Goal: Task Accomplishment & Management: Use online tool/utility

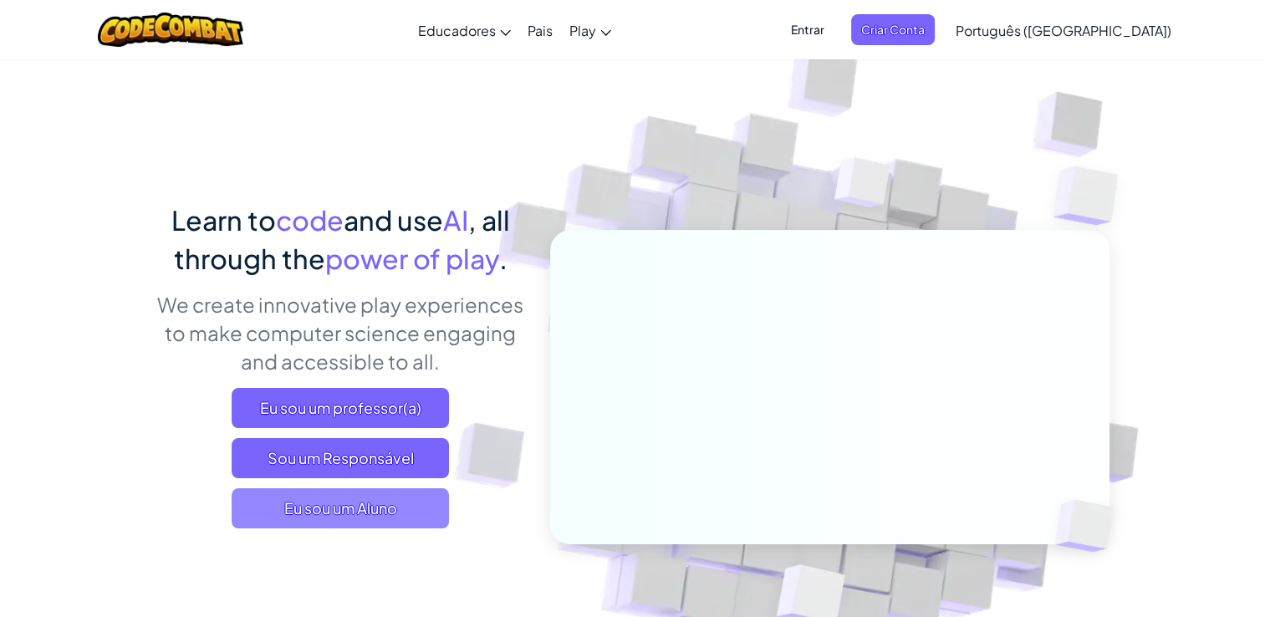
click at [373, 513] on span "Eu sou um Aluno" at bounding box center [340, 508] width 217 height 40
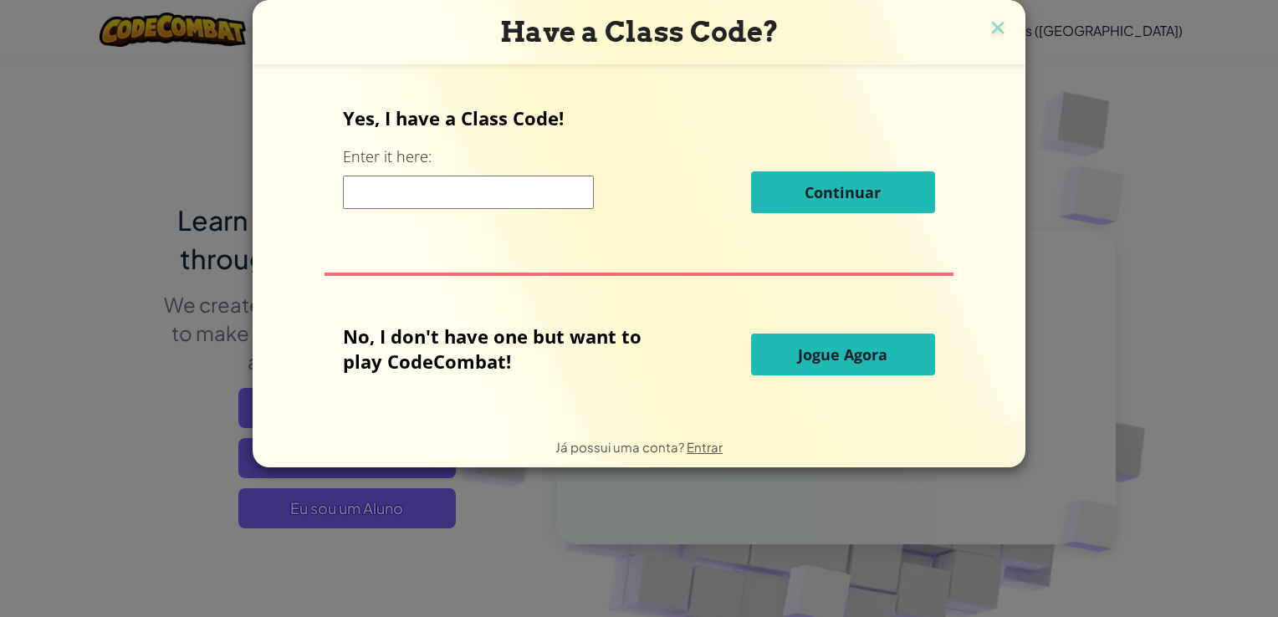
click at [787, 347] on button "Jogue Agora" at bounding box center [843, 355] width 184 height 42
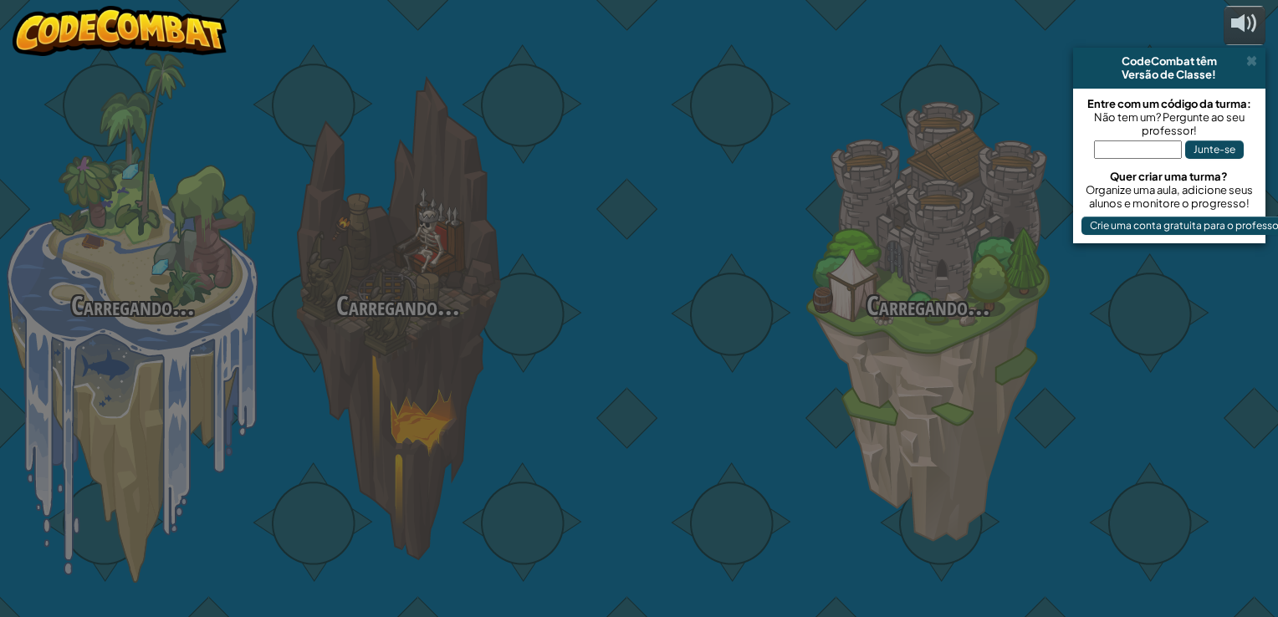
select select "pt-BR"
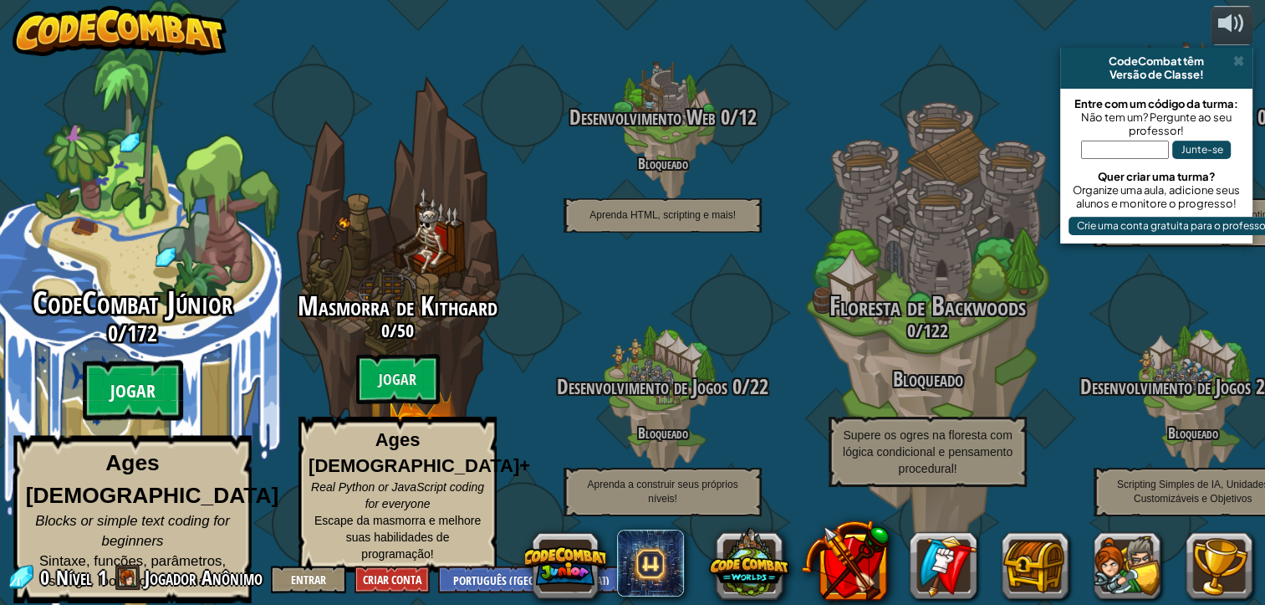
click at [112, 396] on btn "Jogar" at bounding box center [133, 390] width 100 height 60
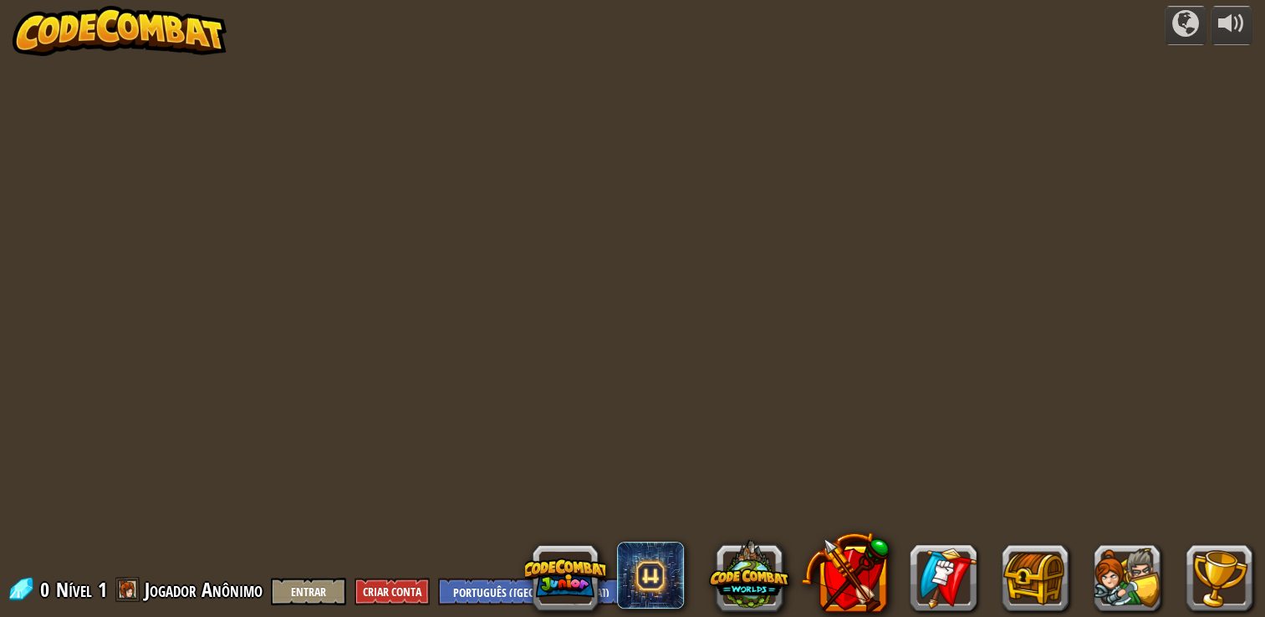
select select "pt-BR"
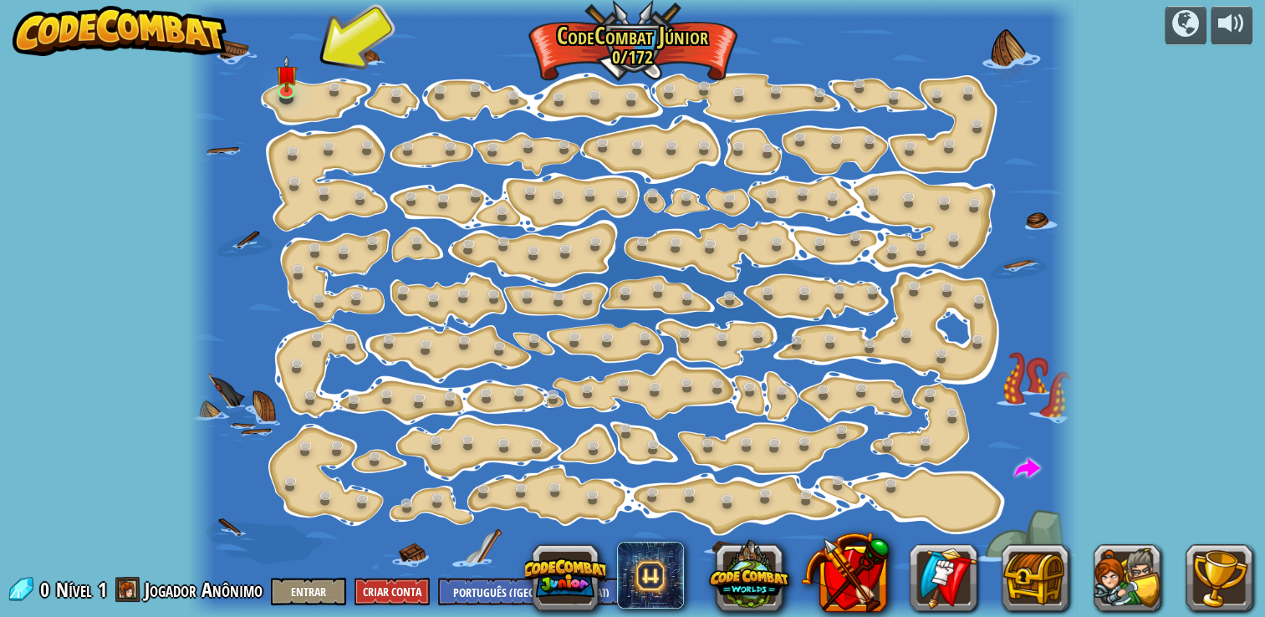
click at [294, 107] on div at bounding box center [633, 308] width 890 height 617
click at [282, 93] on link at bounding box center [288, 89] width 33 height 33
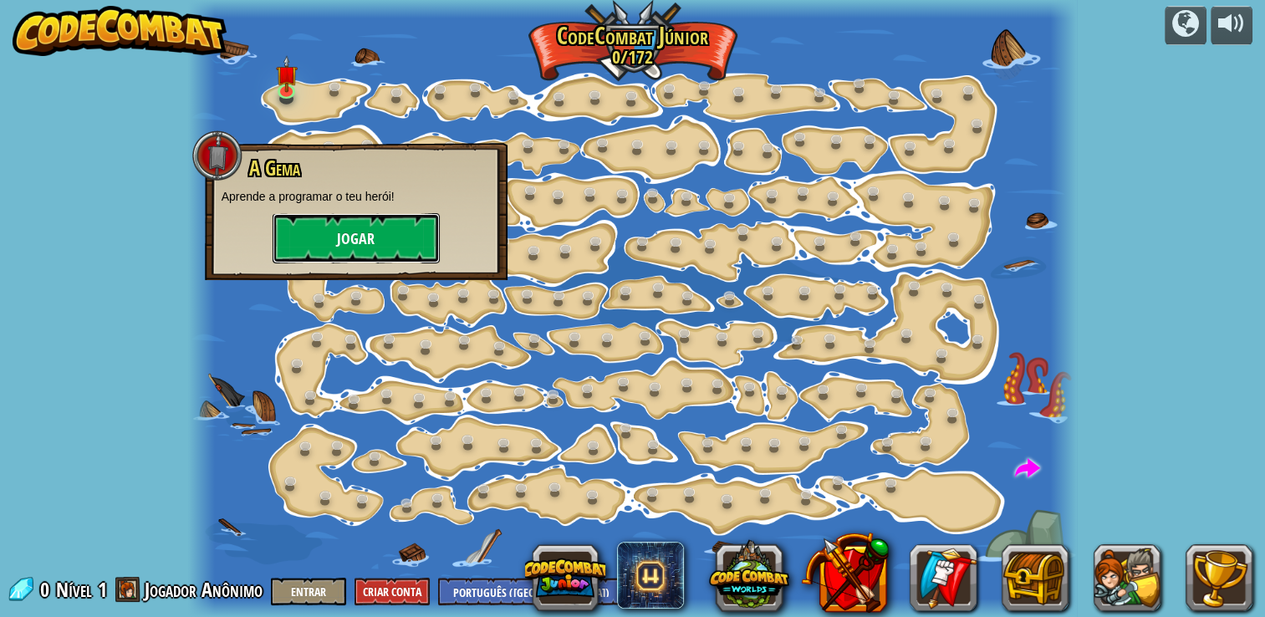
click at [329, 237] on button "Jogar" at bounding box center [356, 238] width 167 height 50
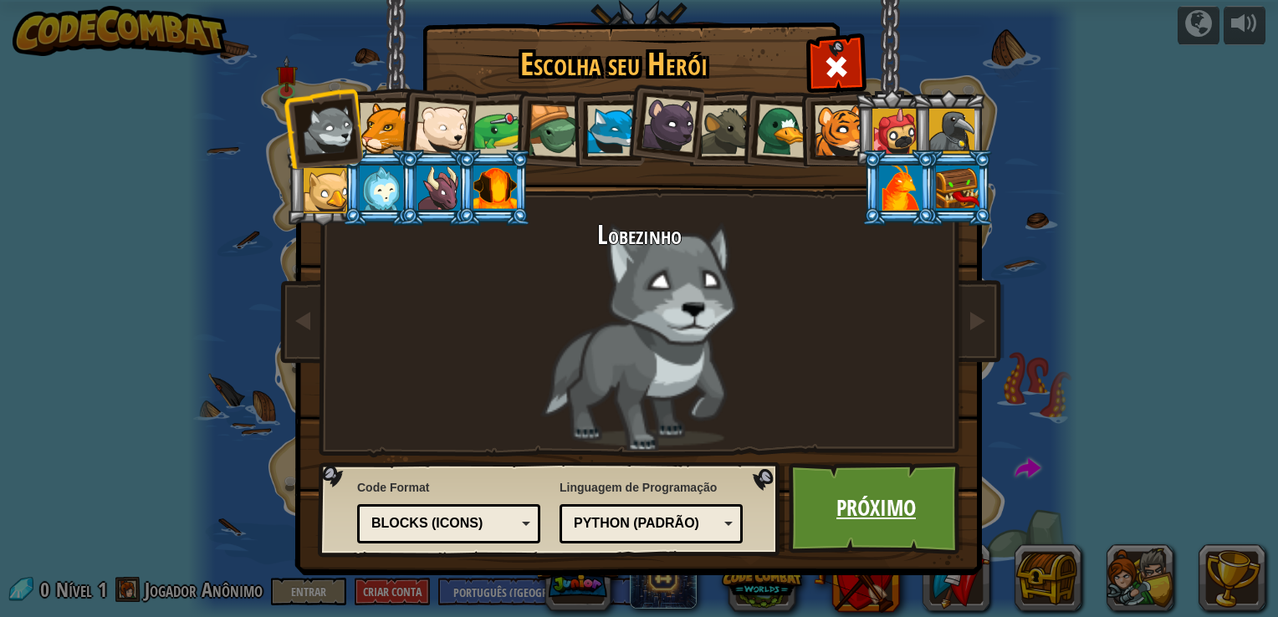
click at [820, 504] on link "Próximo" at bounding box center [876, 509] width 175 height 92
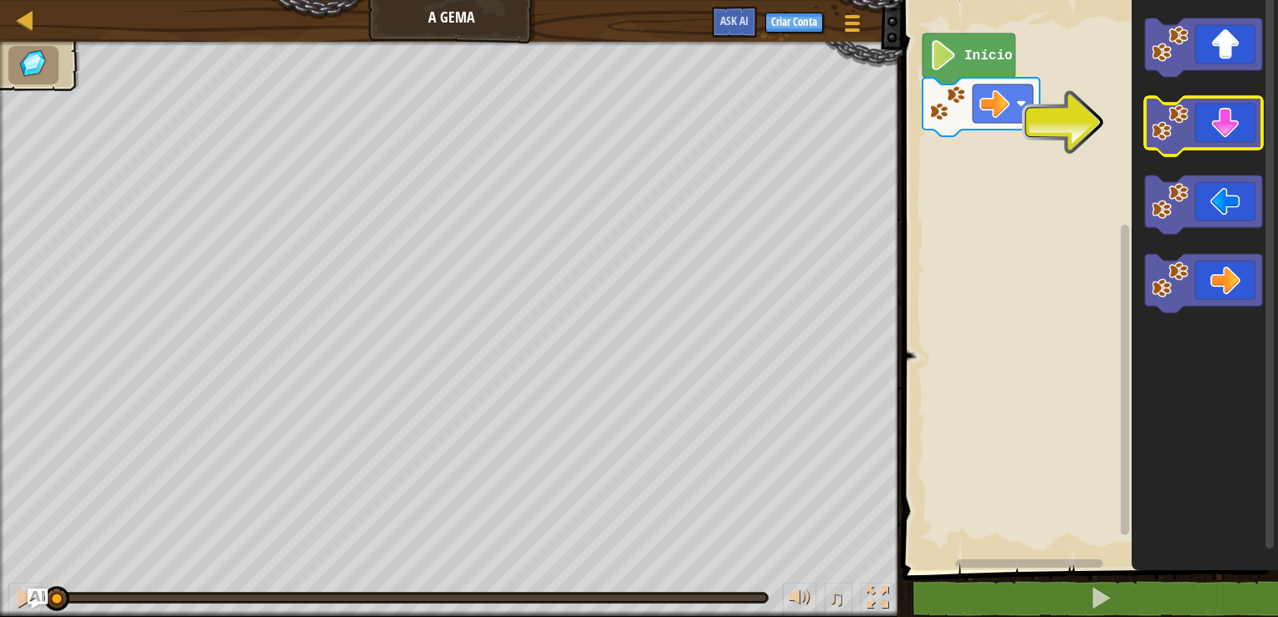
click at [1220, 141] on icon "Espaço de trabalho do Blockly" at bounding box center [1203, 126] width 117 height 59
